Goal: Find specific page/section: Find specific page/section

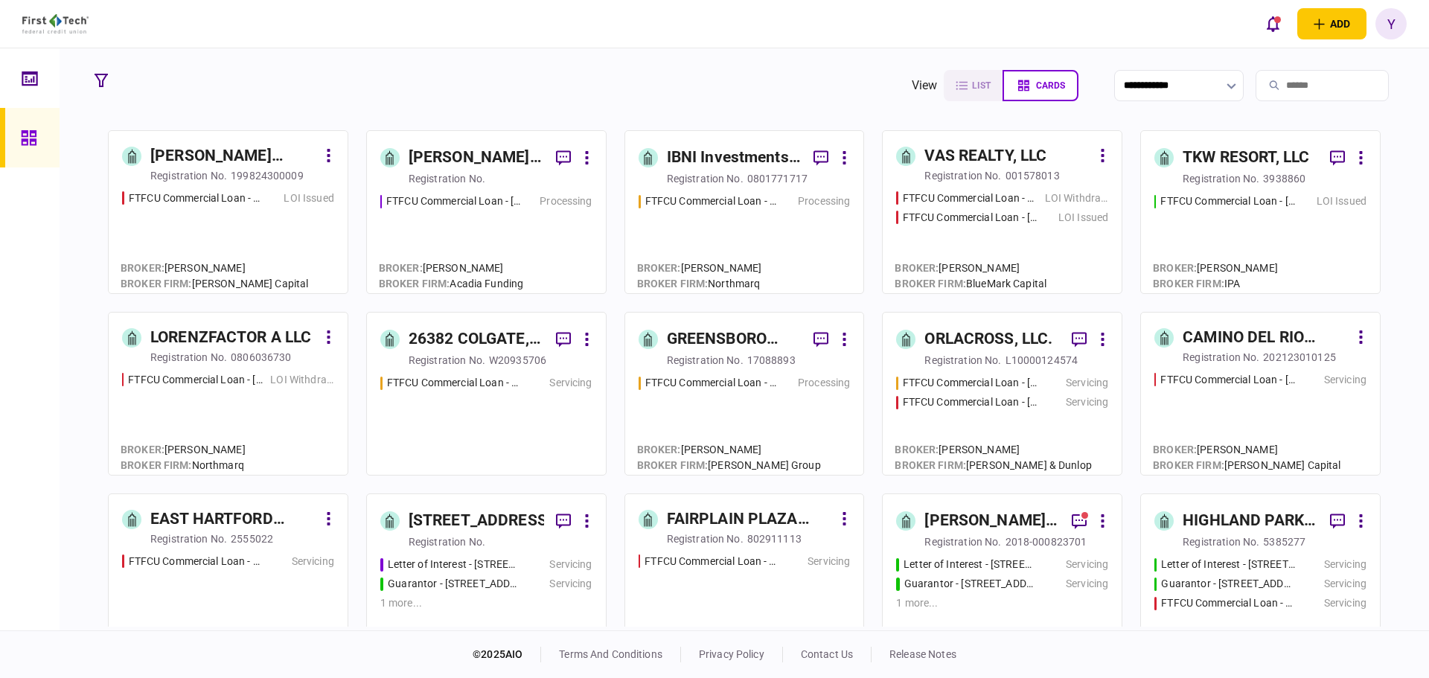
click at [1255, 77] on input "search" at bounding box center [1321, 85] width 133 height 31
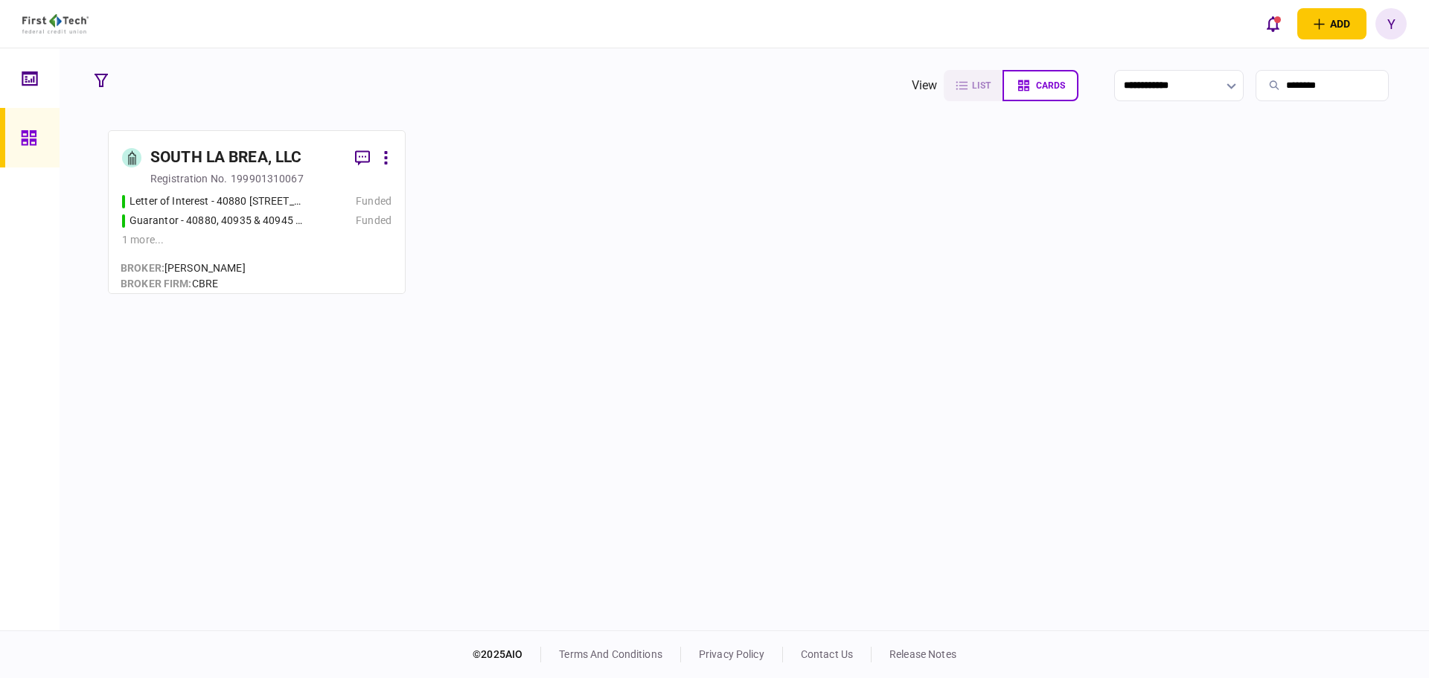
type input "********"
click at [136, 237] on div "1 more ..." at bounding box center [256, 240] width 269 height 16
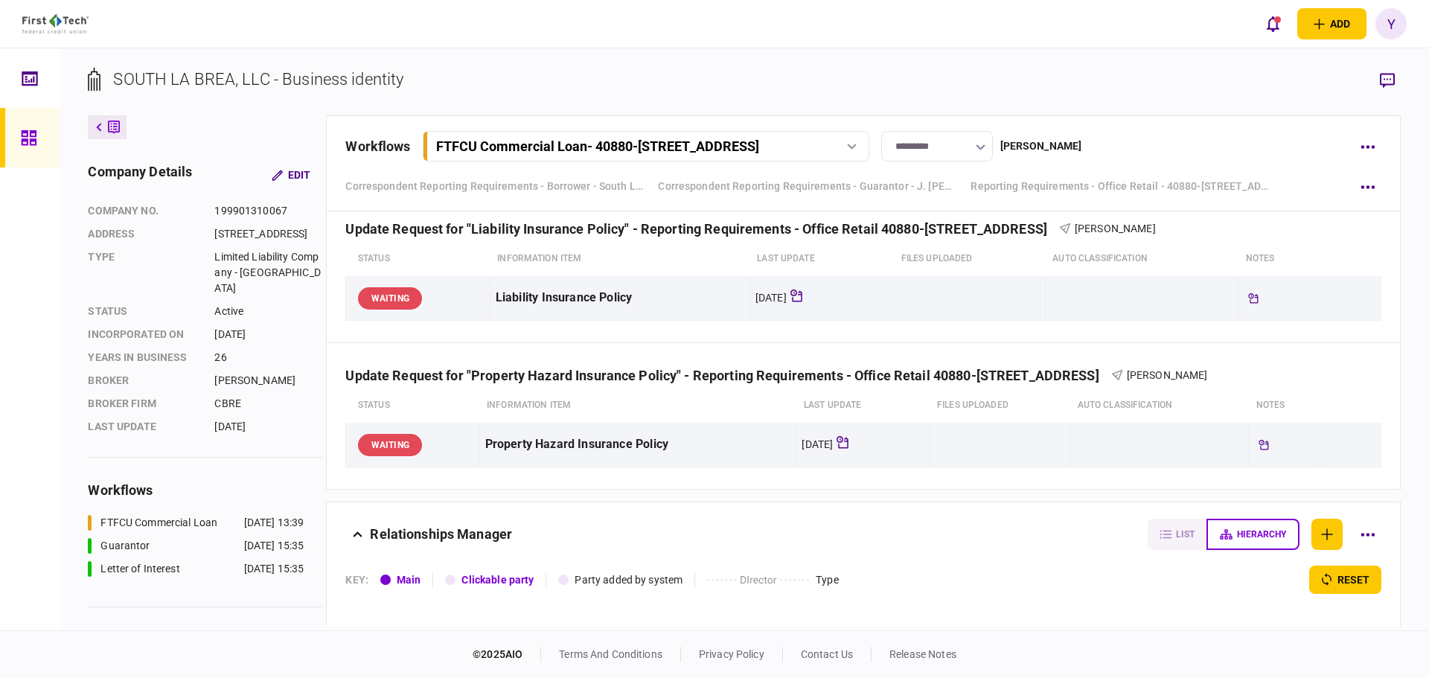
scroll to position [2158, 0]
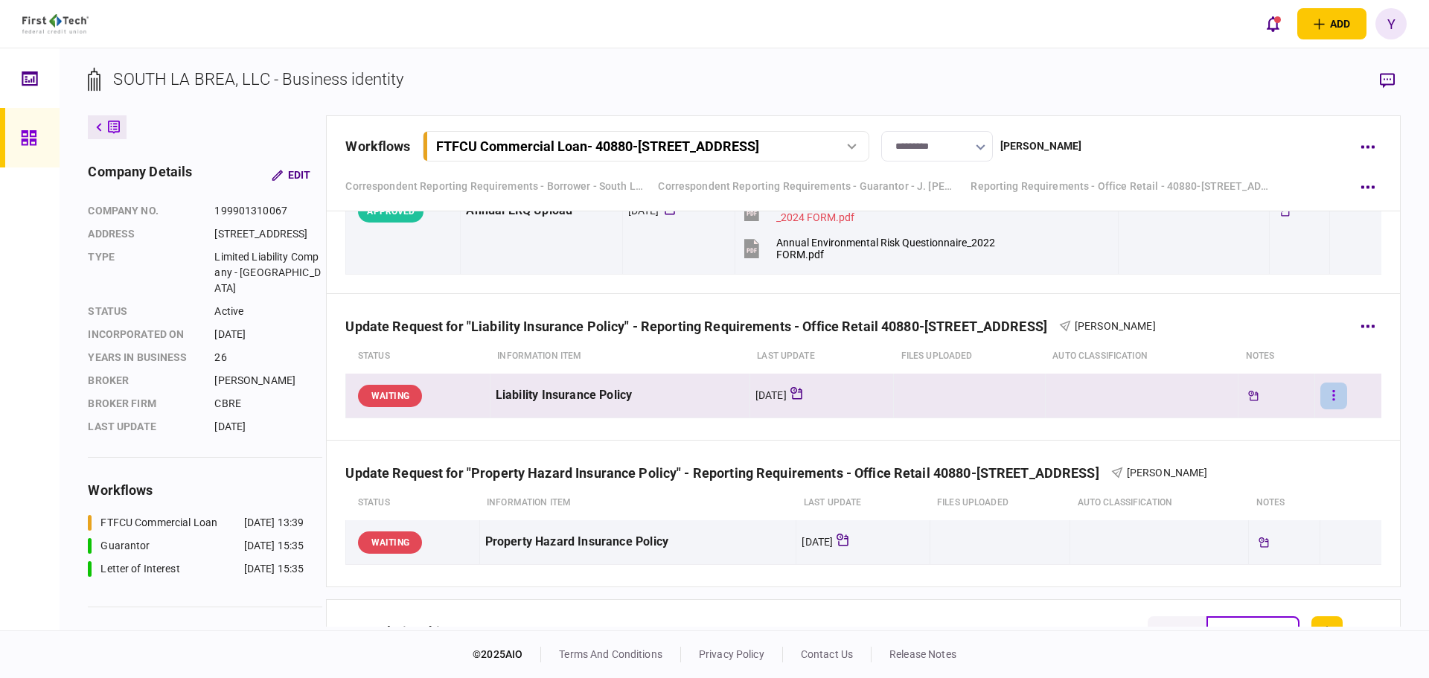
click at [1327, 394] on button "button" at bounding box center [1333, 395] width 27 height 27
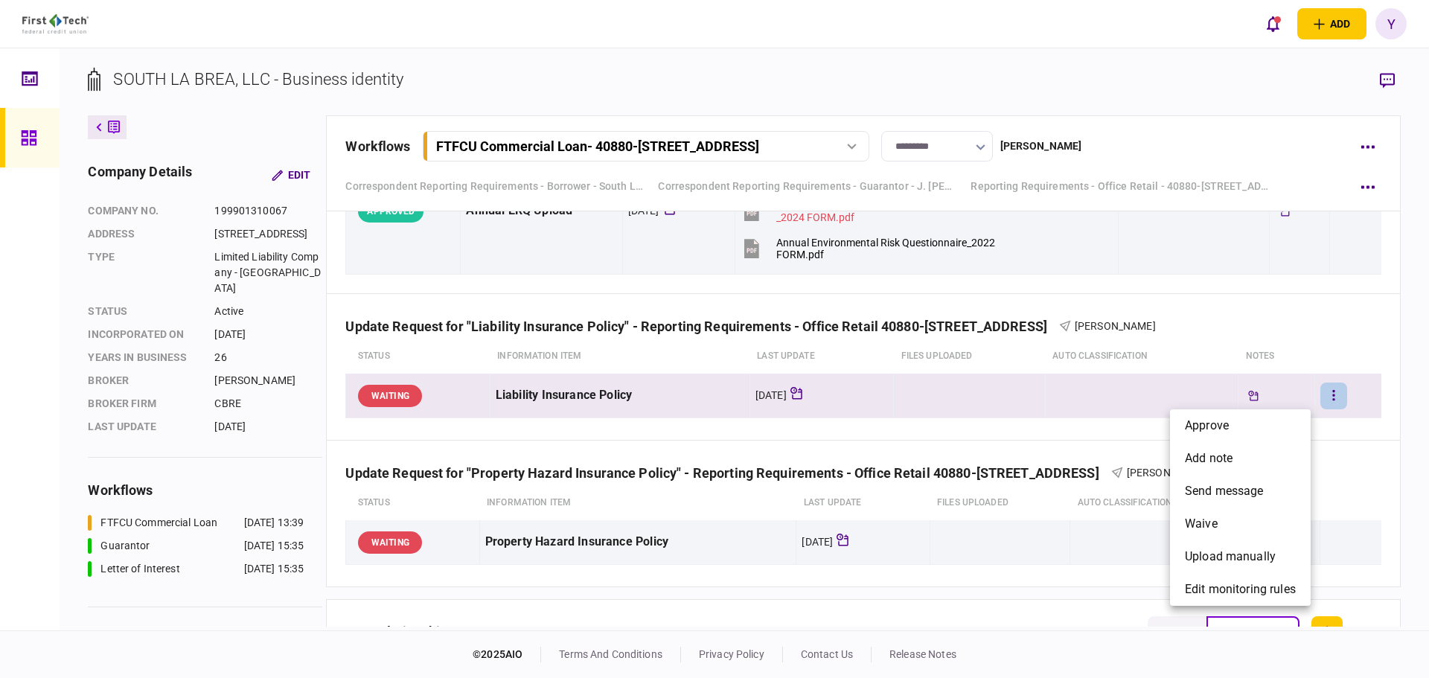
click at [614, 402] on div at bounding box center [714, 339] width 1429 height 678
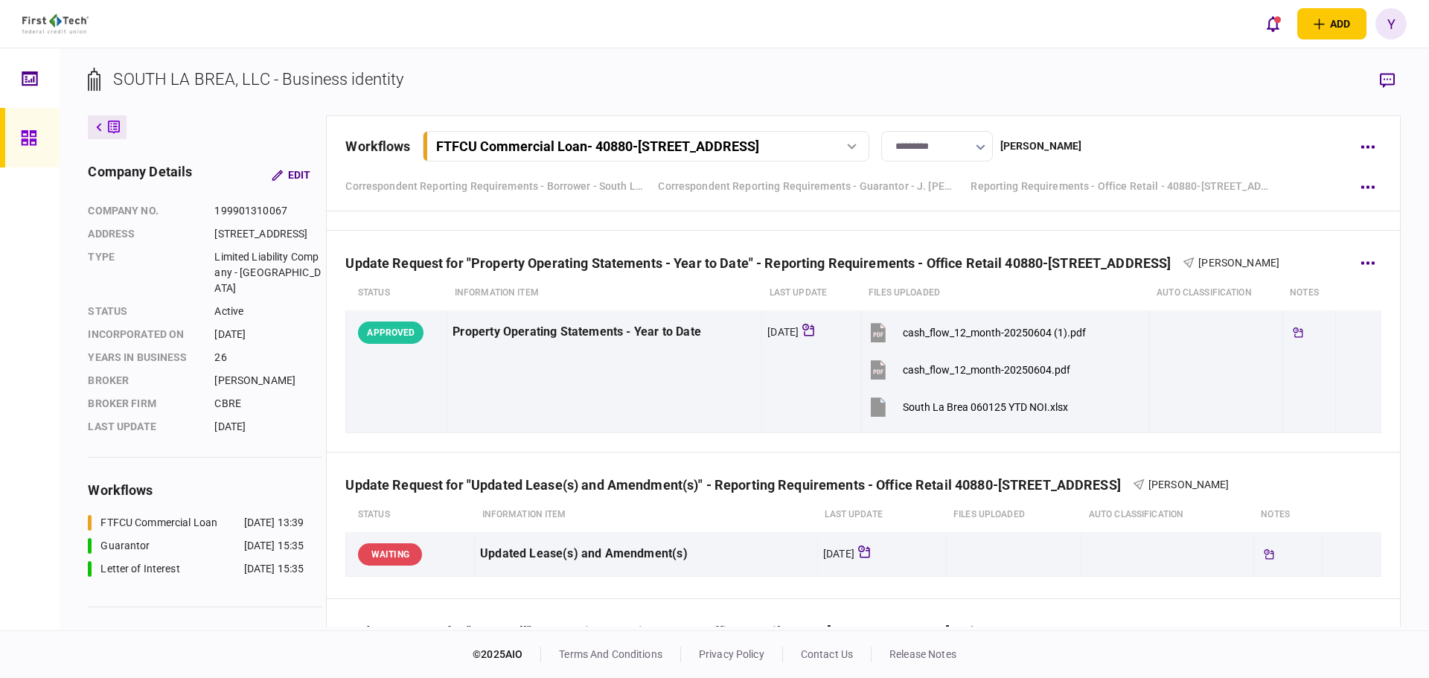
scroll to position [893, 0]
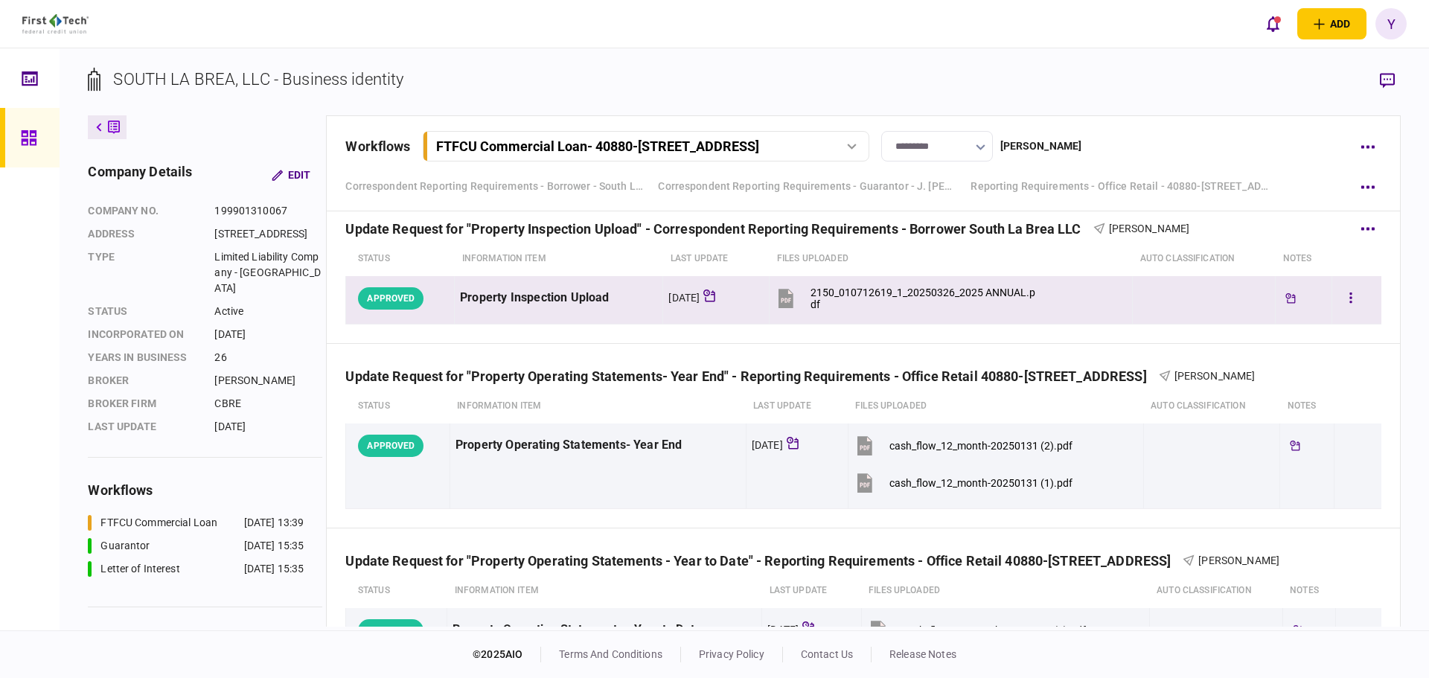
click at [810, 298] on button "2150_010712619_1_20250326_2025 ANNUAL.pdf" at bounding box center [905, 297] width 260 height 33
